Goal: Information Seeking & Learning: Learn about a topic

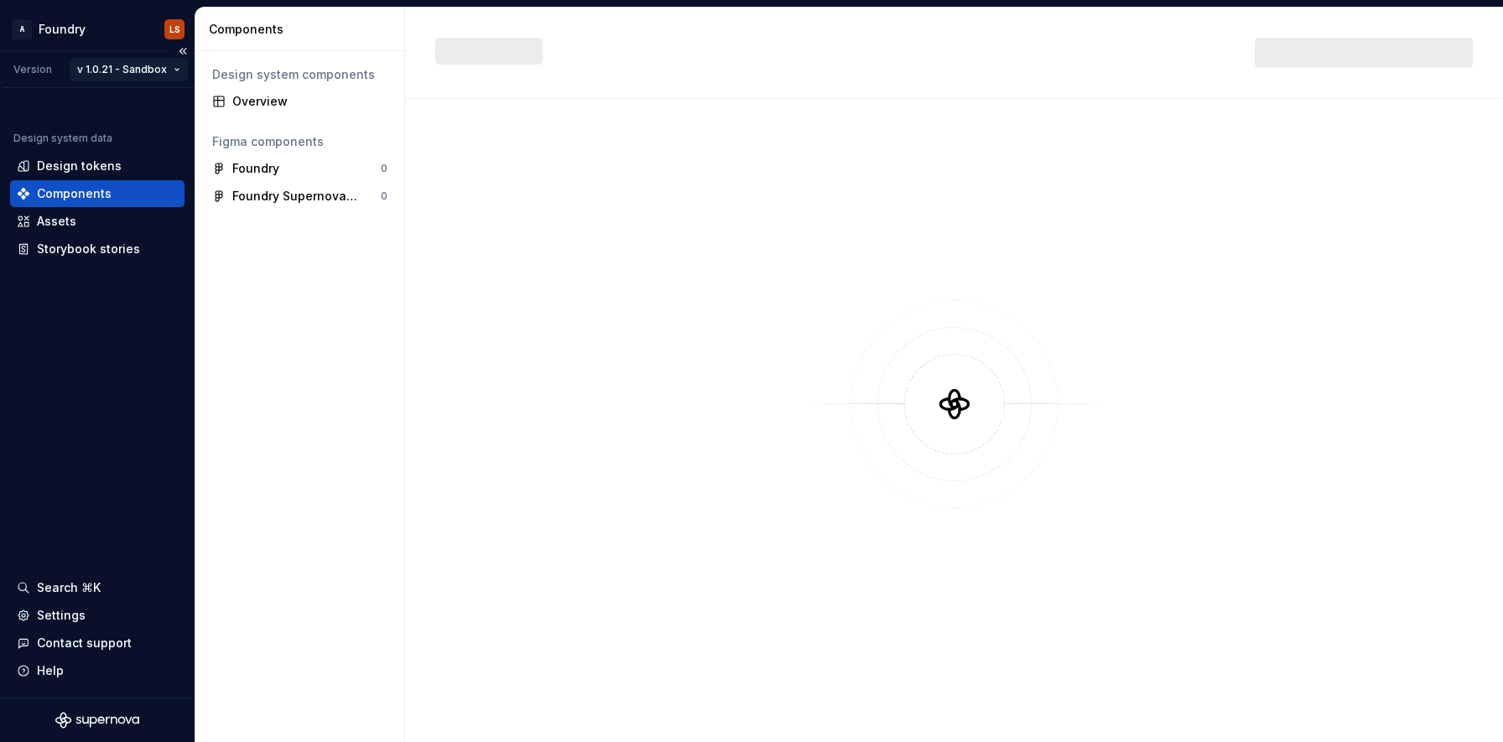
click at [167, 72] on html "A Foundry LS Version v 1.0.21 - Sandbox Design system data Design tokens Compon…" at bounding box center [751, 371] width 1503 height 742
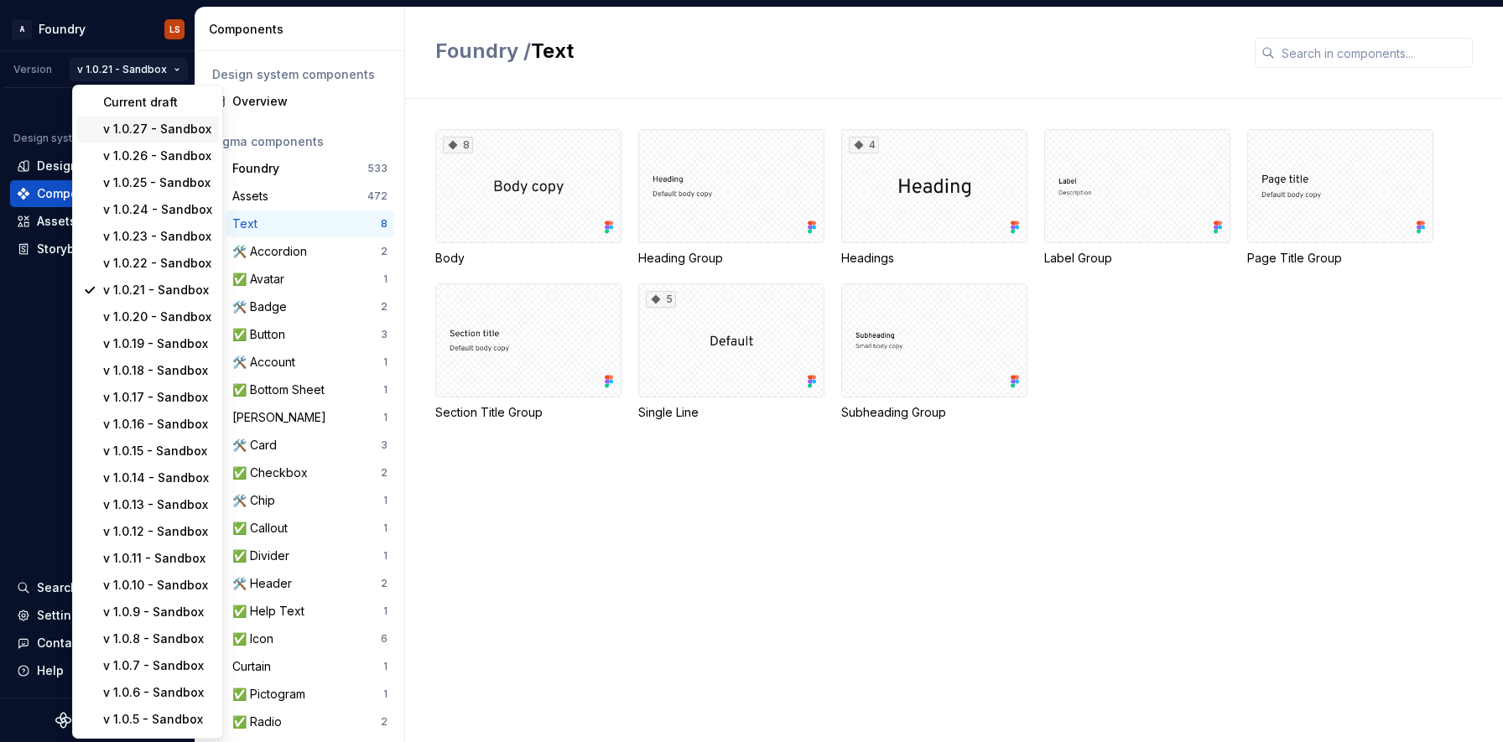
click at [165, 126] on div "v 1.0.27 - Sandbox" at bounding box center [157, 129] width 109 height 17
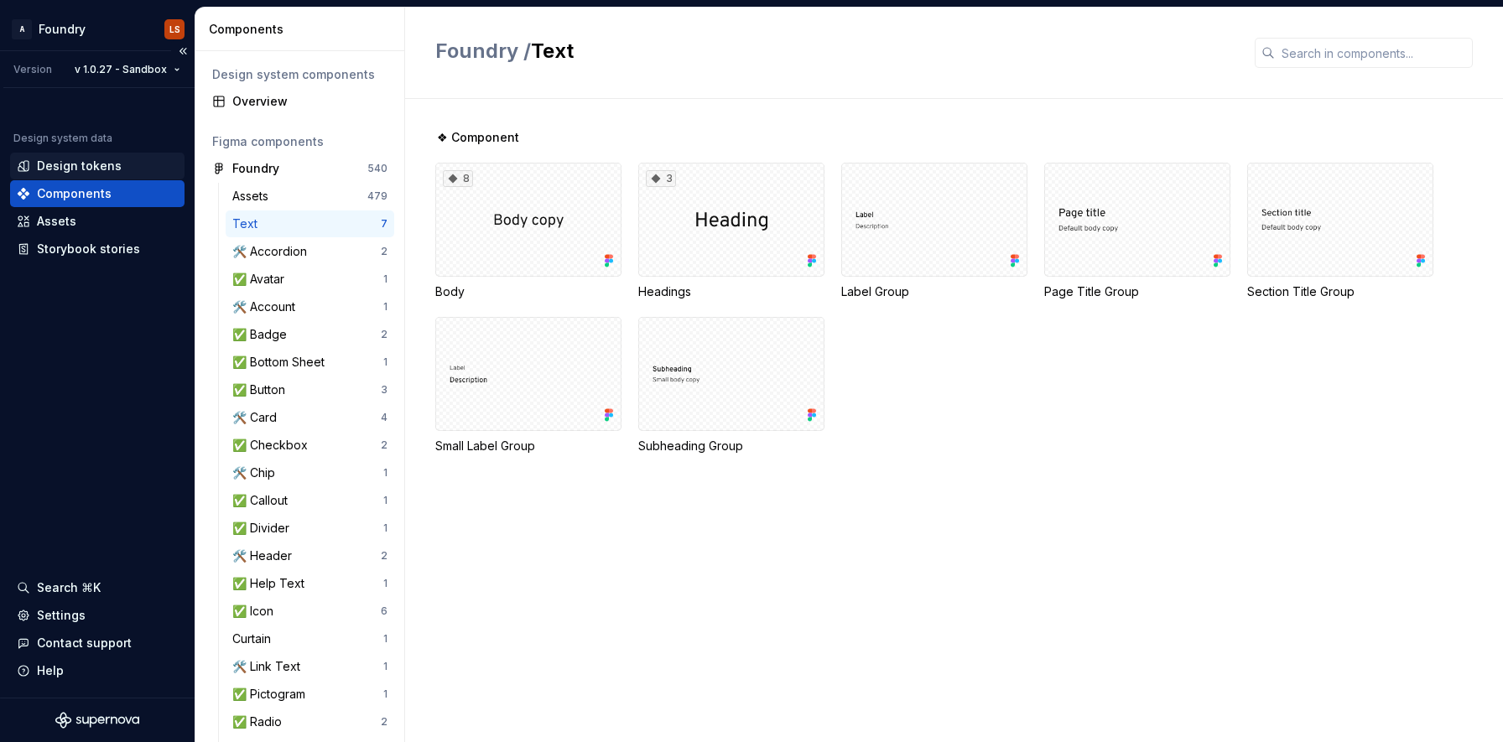
click at [90, 170] on div "Design tokens" at bounding box center [79, 166] width 85 height 17
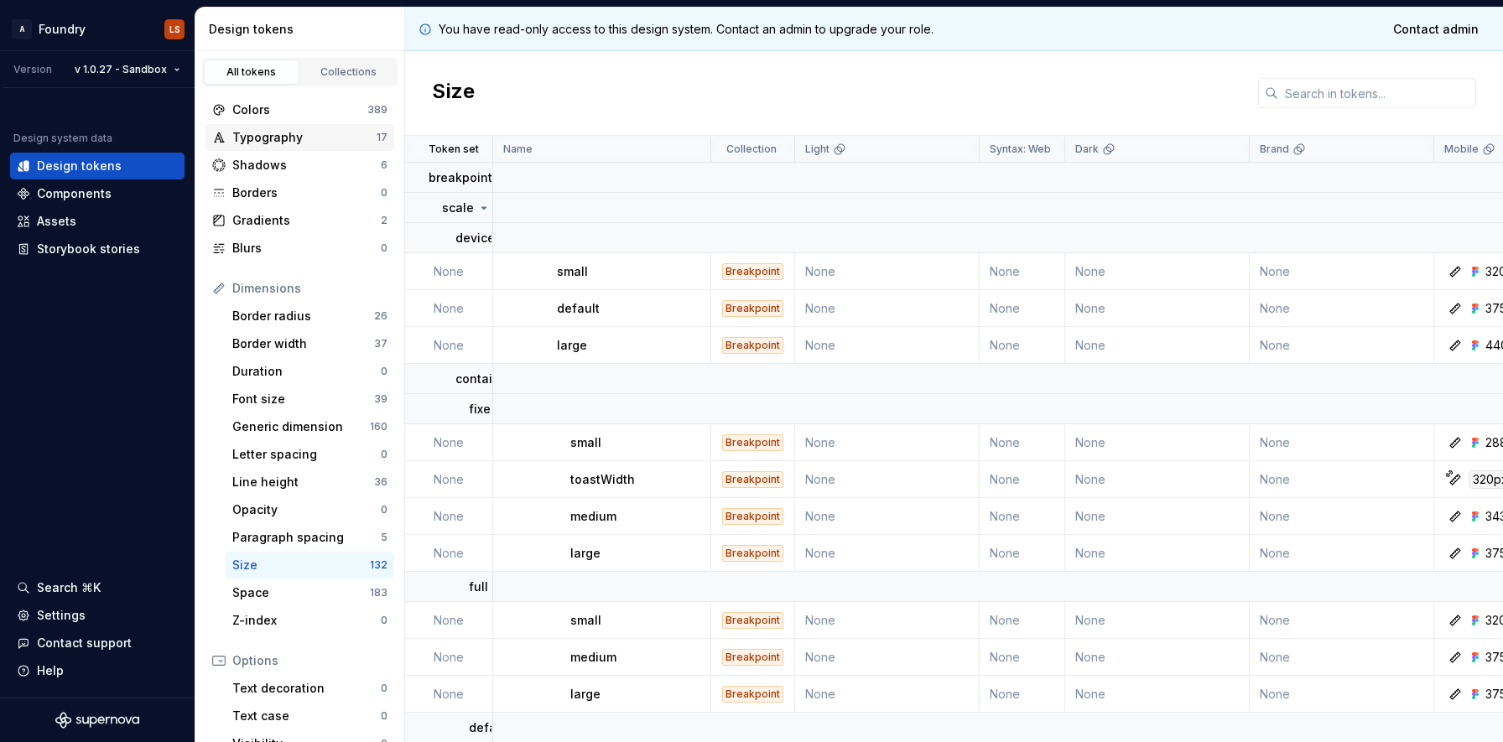
click at [290, 130] on div "Typography" at bounding box center [304, 137] width 144 height 17
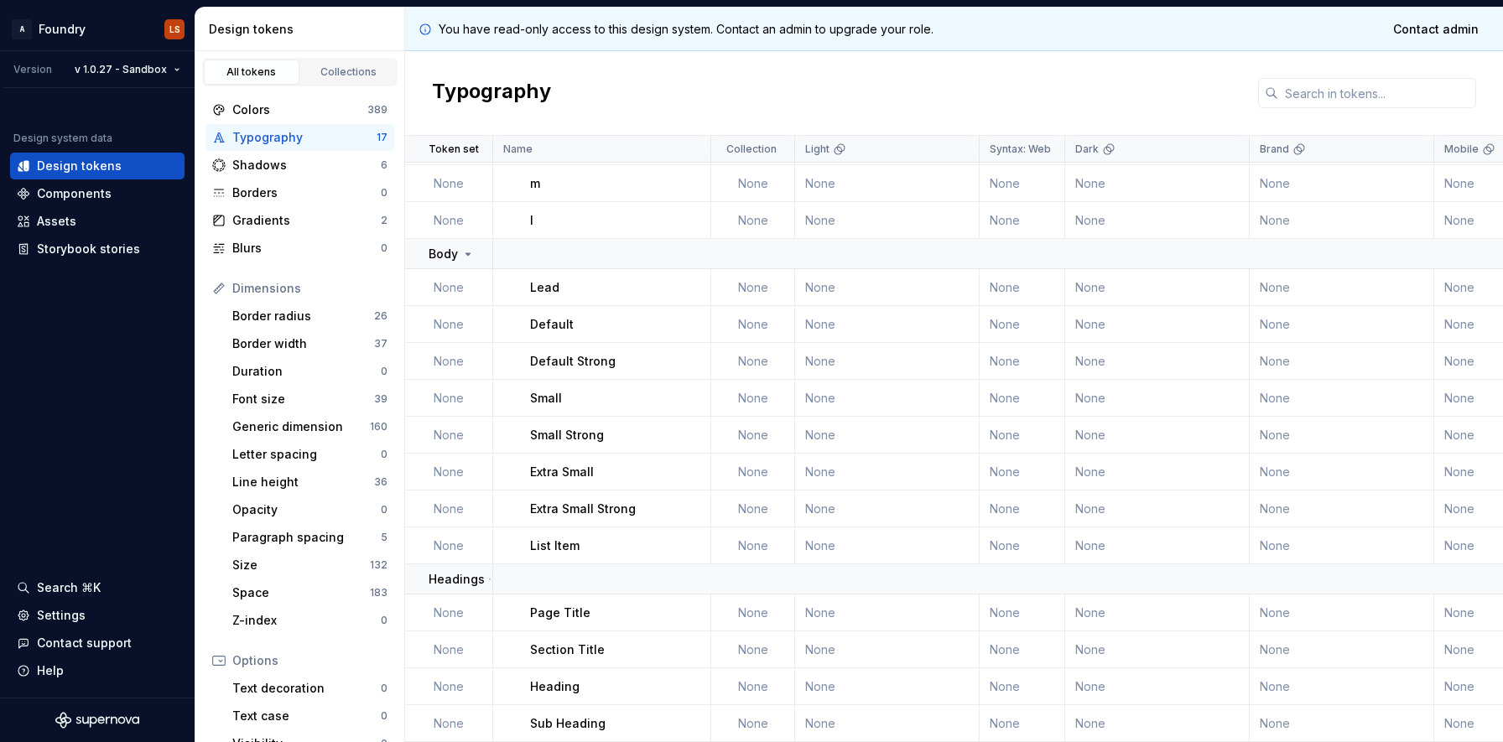
scroll to position [148, 0]
click at [626, 680] on div "Heading" at bounding box center [619, 686] width 179 height 17
click at [689, 641] on div "Section Title" at bounding box center [619, 649] width 179 height 17
click at [600, 678] on div "Heading" at bounding box center [619, 686] width 179 height 17
click at [558, 719] on p "Sub Heading" at bounding box center [567, 723] width 75 height 17
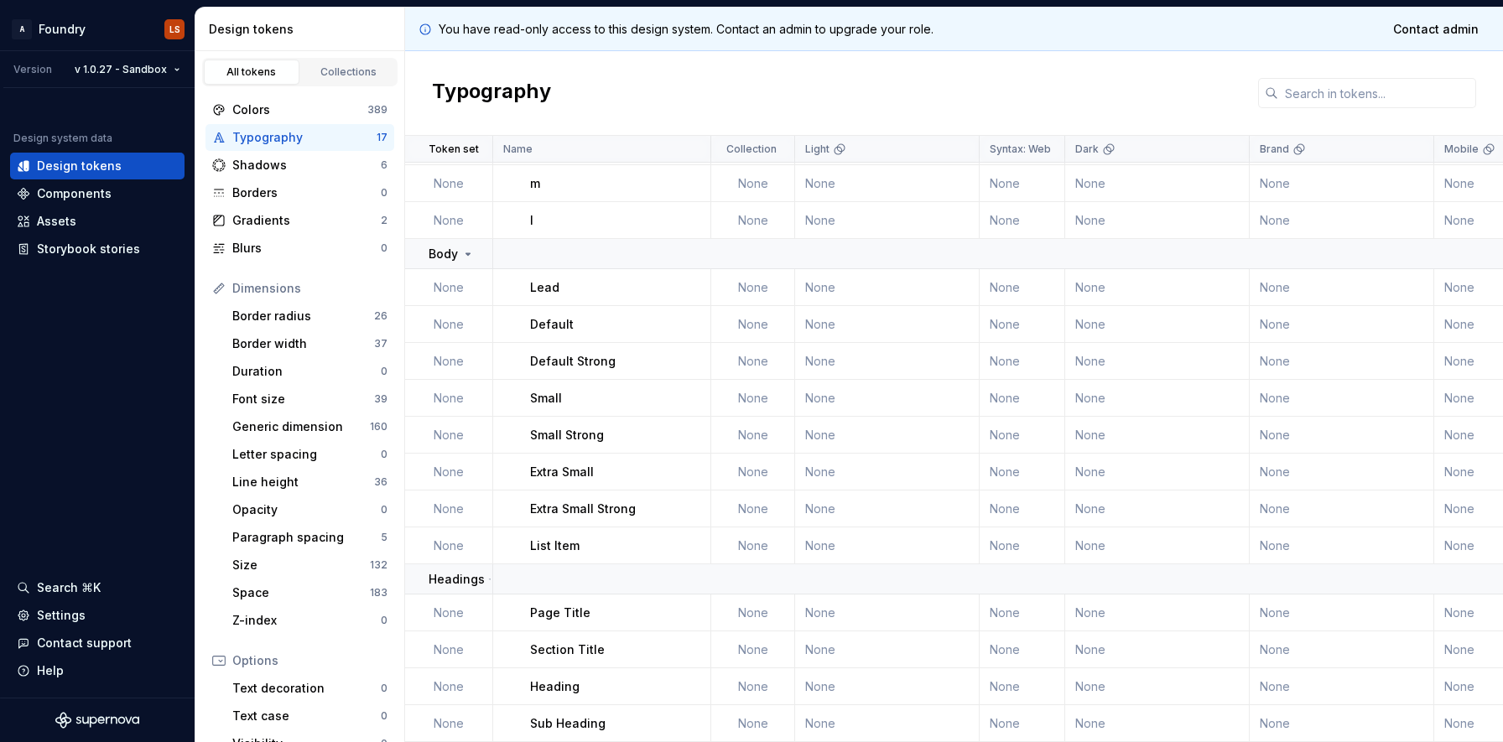
click at [450, 716] on td "None" at bounding box center [449, 723] width 88 height 37
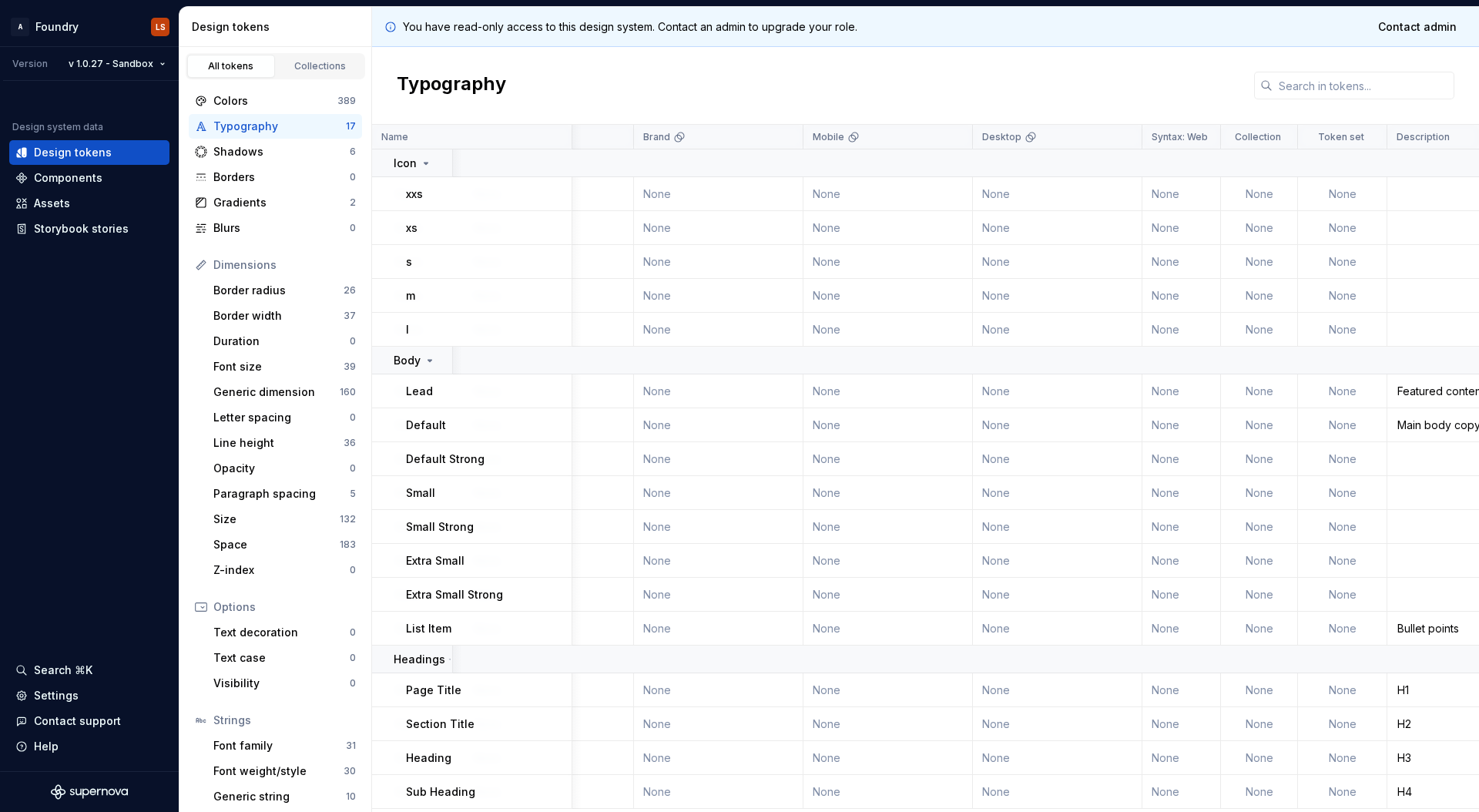
scroll to position [6, 926]
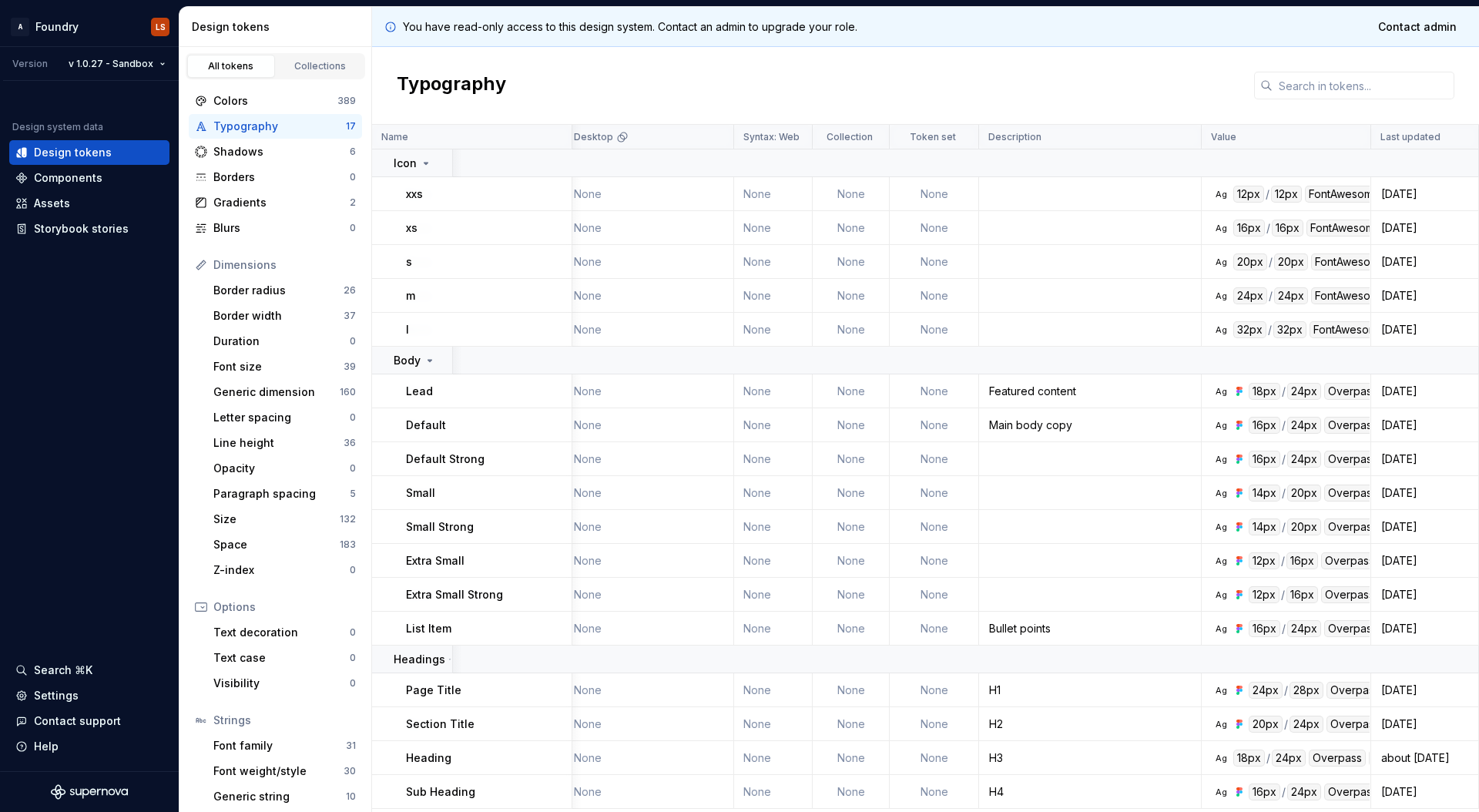
click at [1343, 681] on div "Overpass" at bounding box center [1352, 792] width 57 height 17
click at [1297, 681] on div "24px" at bounding box center [1304, 792] width 34 height 17
drag, startPoint x: 1191, startPoint y: 135, endPoint x: 1148, endPoint y: 137, distance: 43.0
click at [1148, 137] on div "Description" at bounding box center [1090, 137] width 222 height 25
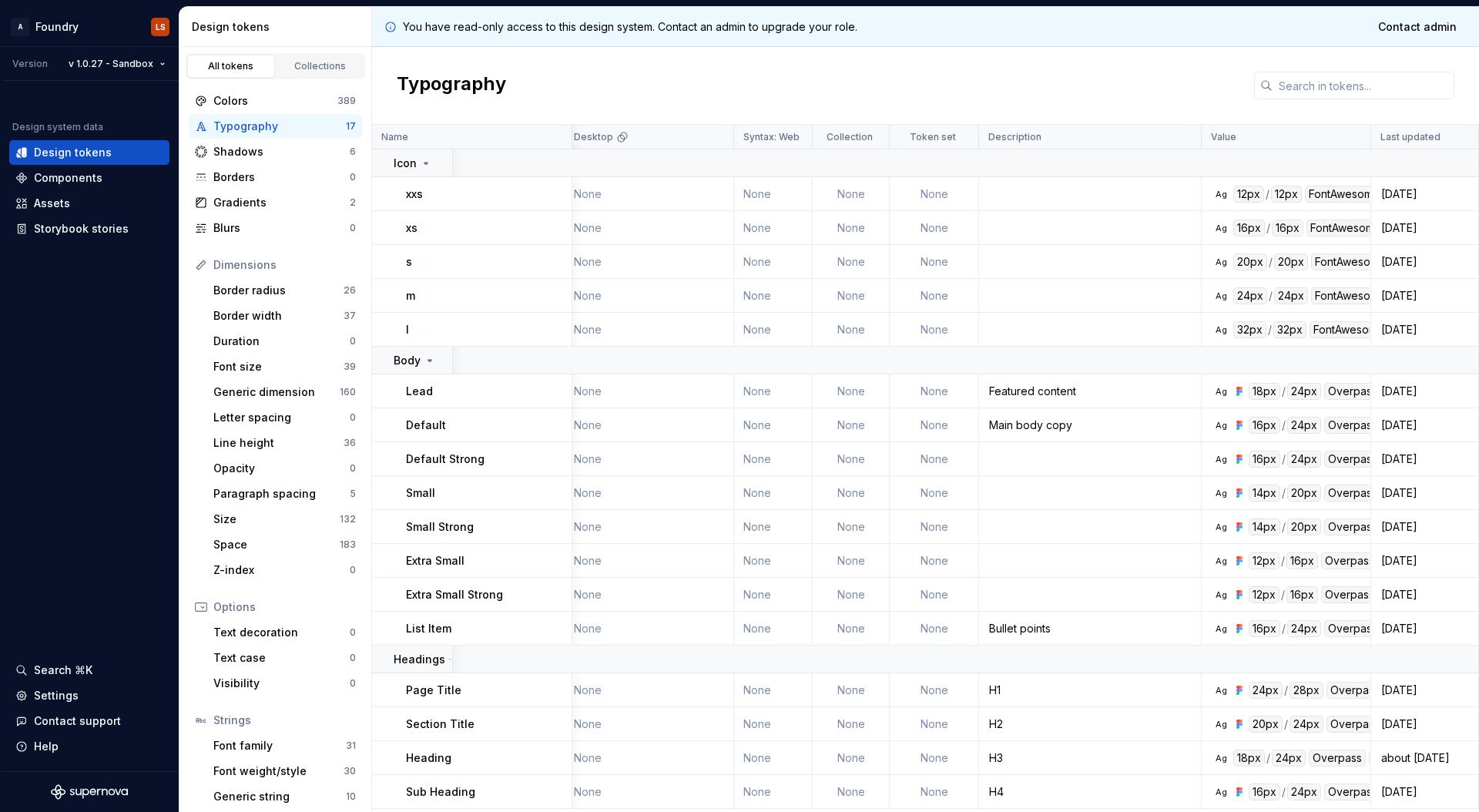
click at [1380, 681] on div "14 days ago" at bounding box center [1424, 792] width 106 height 16
click at [1360, 681] on div "Overpass" at bounding box center [1352, 792] width 57 height 17
click at [1342, 681] on div "Overpass" at bounding box center [1352, 792] width 57 height 17
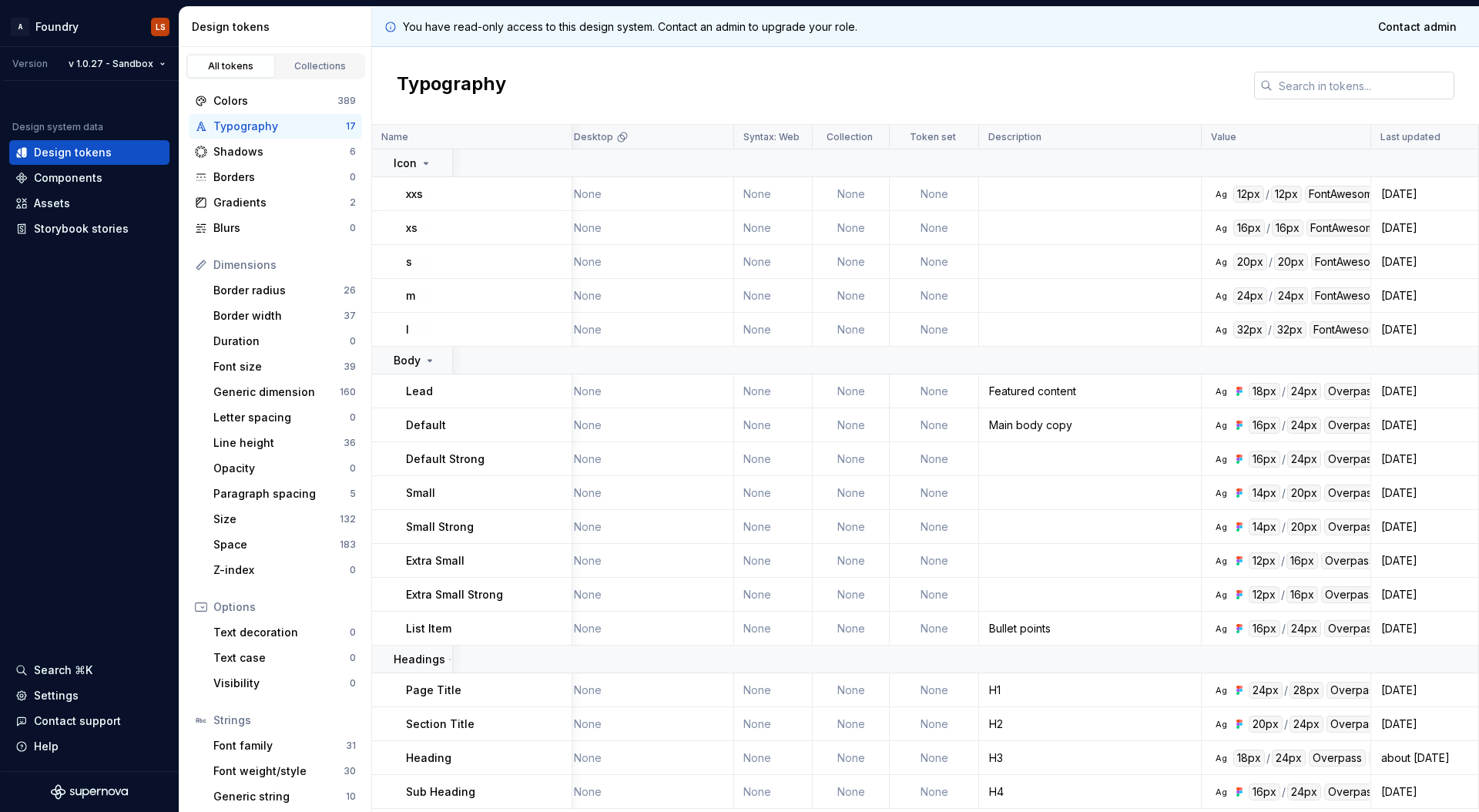
click at [1338, 82] on input "text" at bounding box center [1363, 85] width 182 height 28
paste input "subHeading"
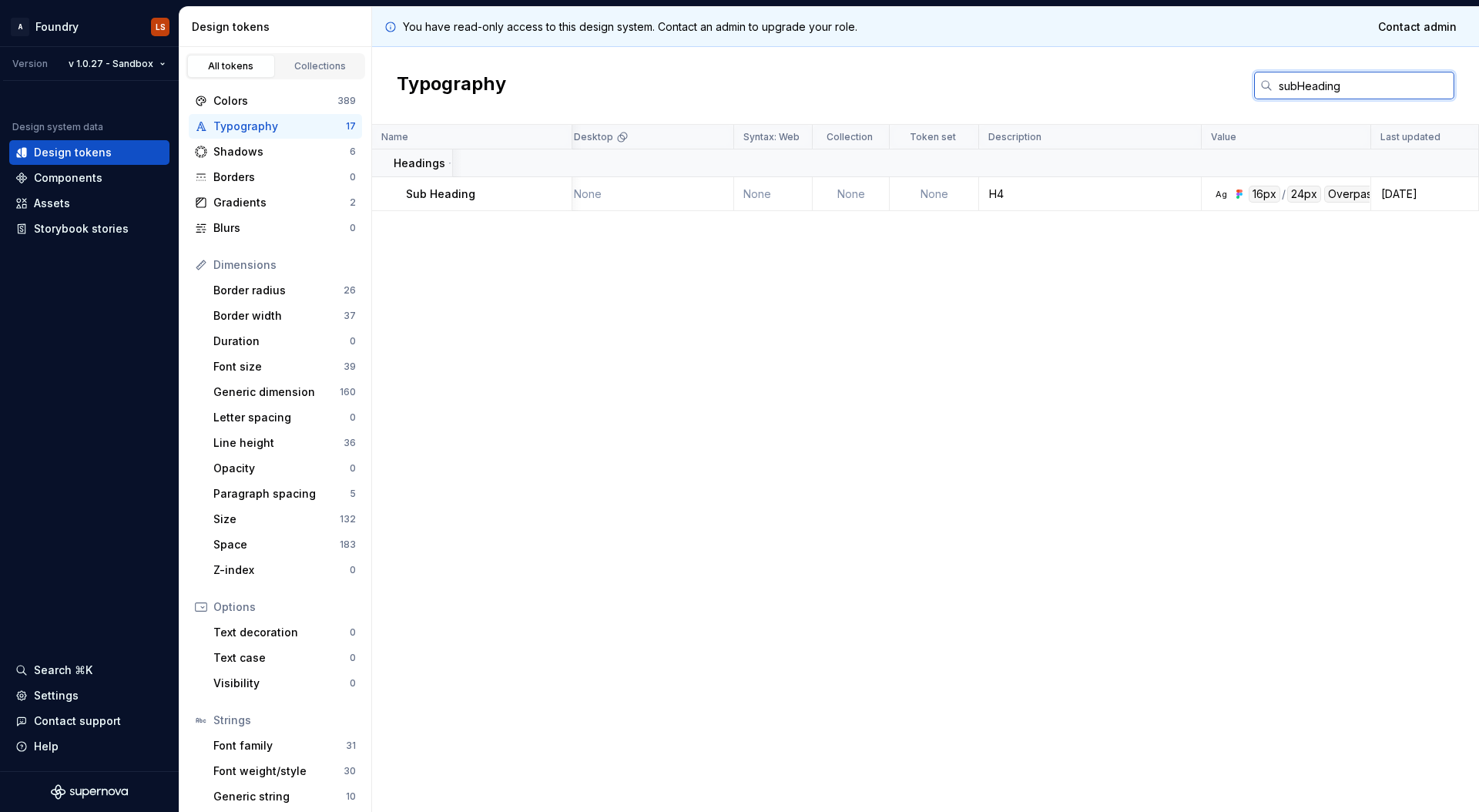
scroll to position [0, 918]
type input "subHeading"
click at [417, 199] on p "Sub Heading" at bounding box center [440, 194] width 69 height 16
click at [1380, 139] on p "Last updated" at bounding box center [1415, 137] width 60 height 12
